Goal: Navigation & Orientation: Understand site structure

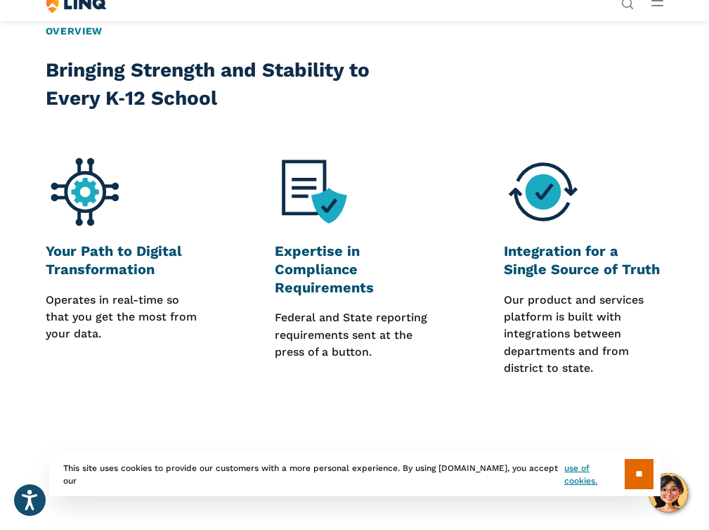
scroll to position [2471, 0]
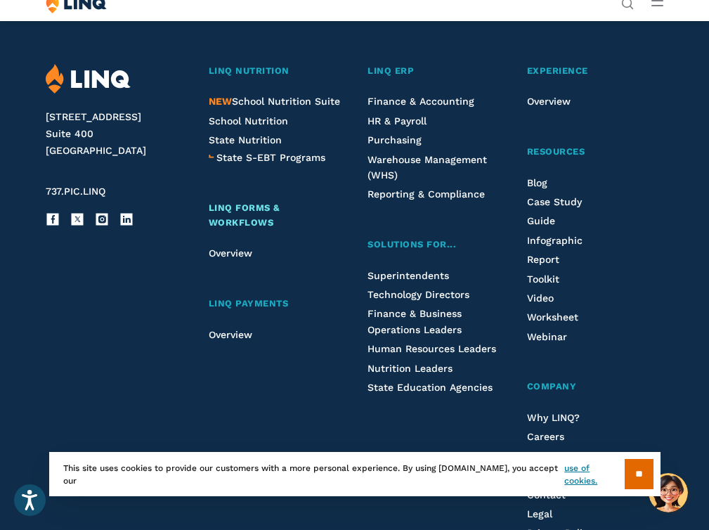
click at [239, 228] on span "LINQ Forms & Workflows" at bounding box center [244, 214] width 71 height 25
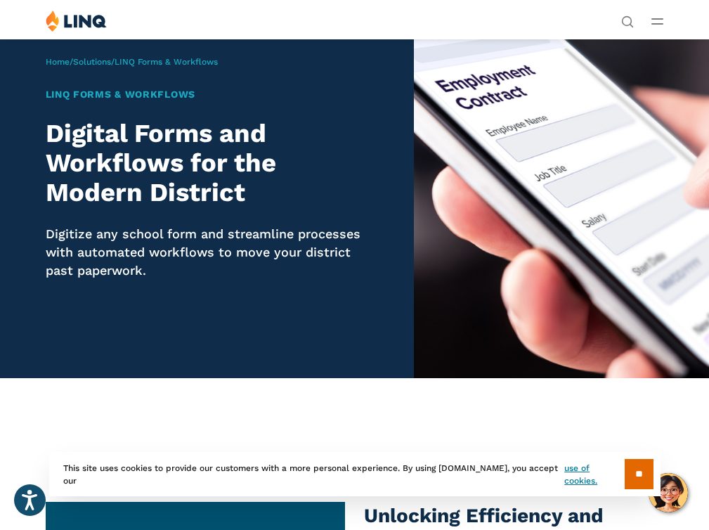
click at [547, 183] on img at bounding box center [561, 209] width 295 height 340
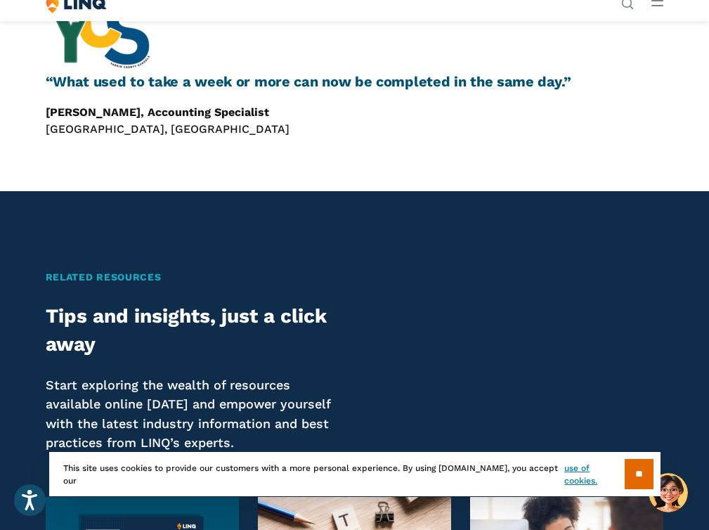
scroll to position [3066, 0]
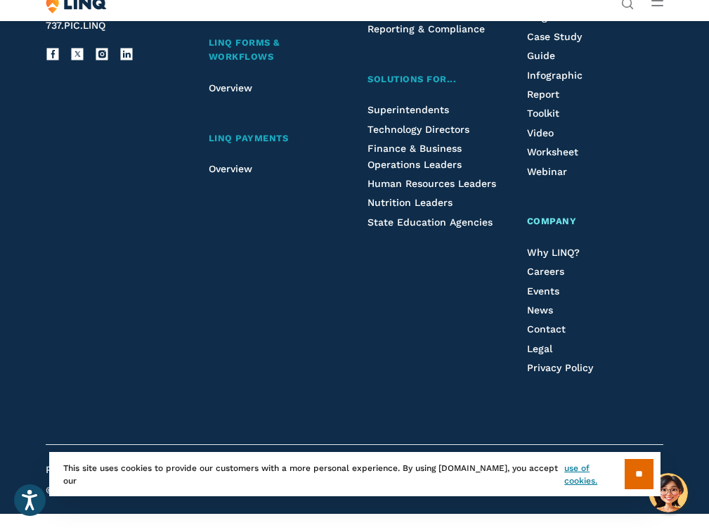
click at [577, 226] on span "Company" at bounding box center [552, 221] width 50 height 11
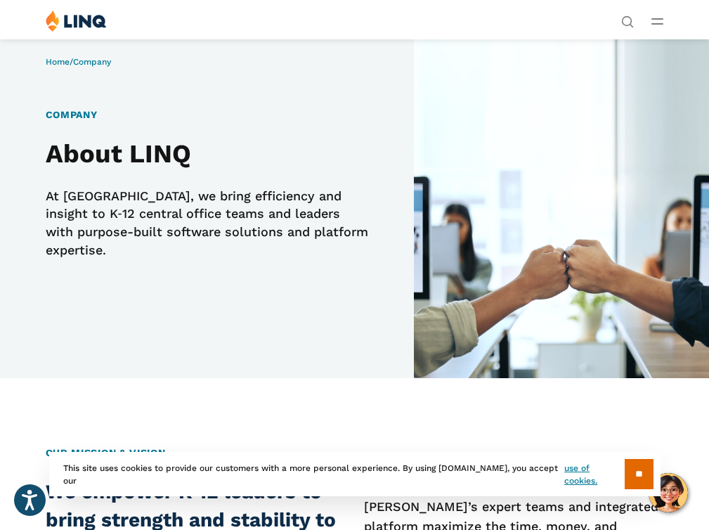
click at [553, 171] on img at bounding box center [561, 209] width 295 height 340
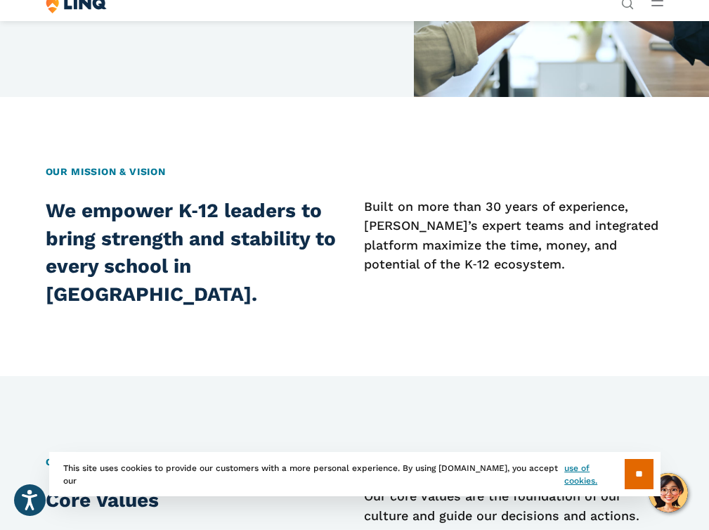
scroll to position [352, 0]
